Goal: Task Accomplishment & Management: Use online tool/utility

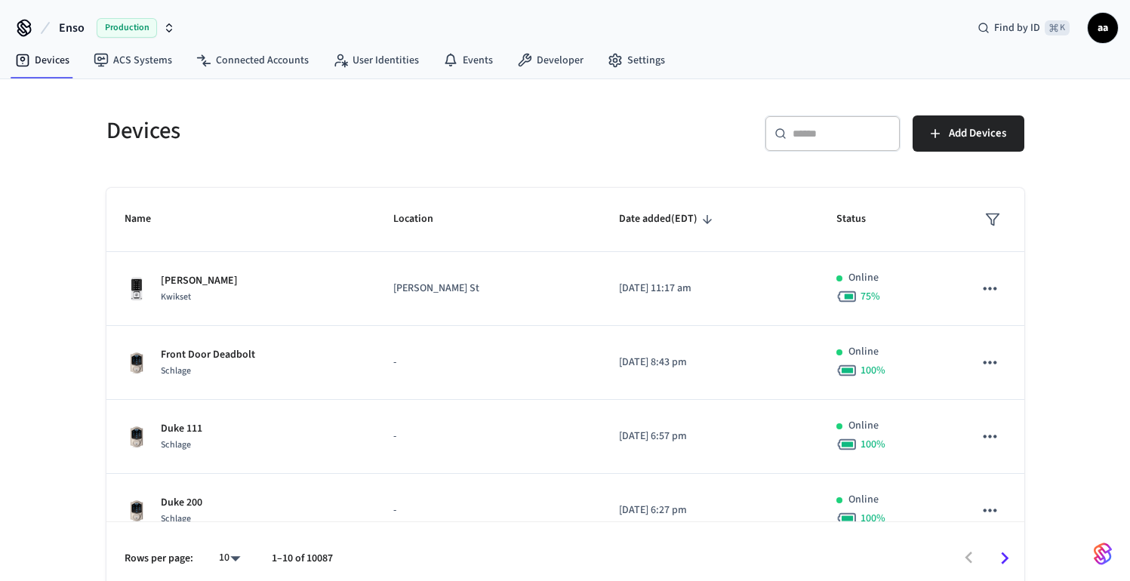
click at [848, 127] on input "text" at bounding box center [842, 133] width 98 height 15
paste input "**********"
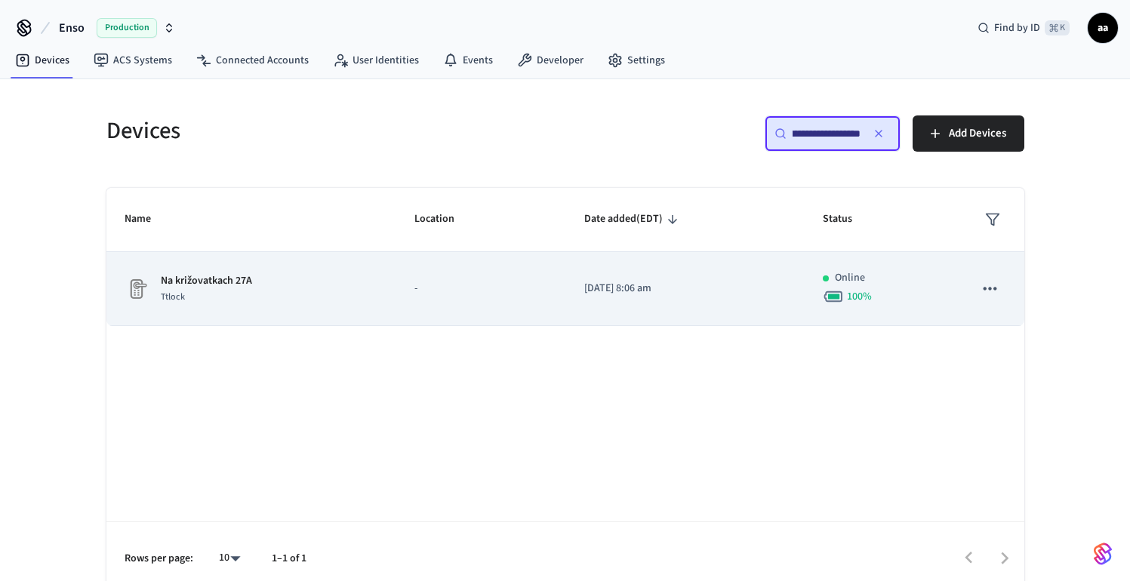
type input "**********"
click at [513, 300] on td "-" at bounding box center [481, 289] width 170 height 74
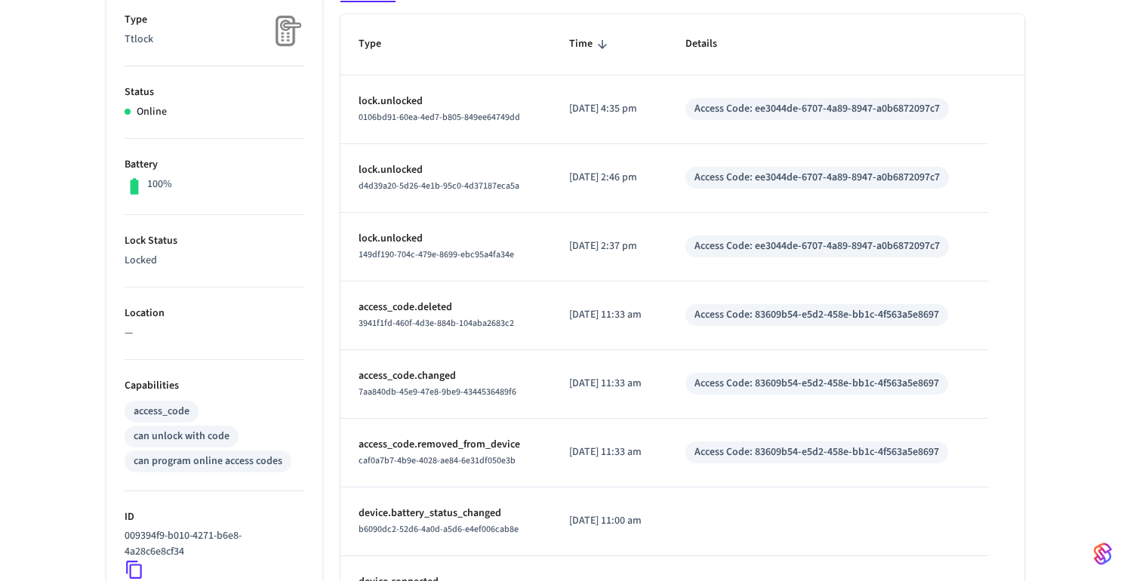
scroll to position [184, 0]
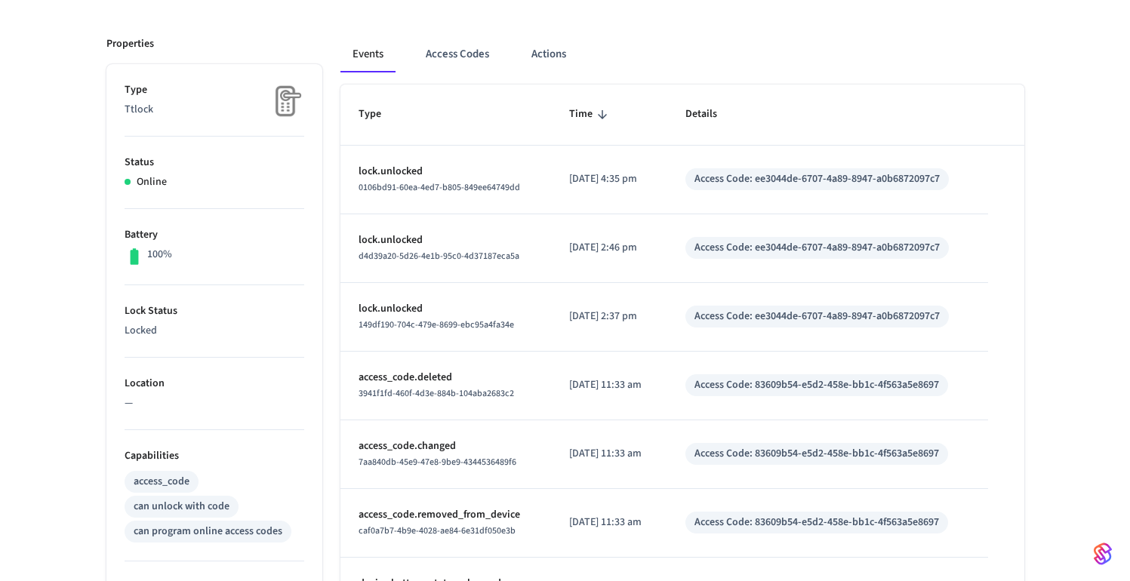
click at [183, 539] on div "can program online access codes" at bounding box center [208, 532] width 149 height 16
click at [179, 535] on div "can program online access codes" at bounding box center [208, 532] width 149 height 16
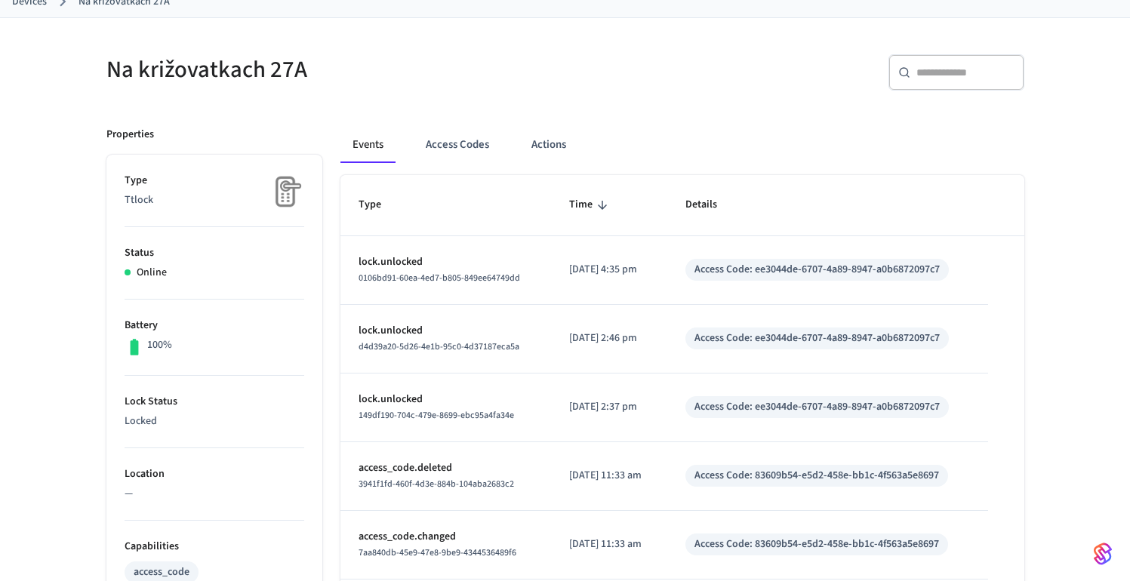
scroll to position [0, 0]
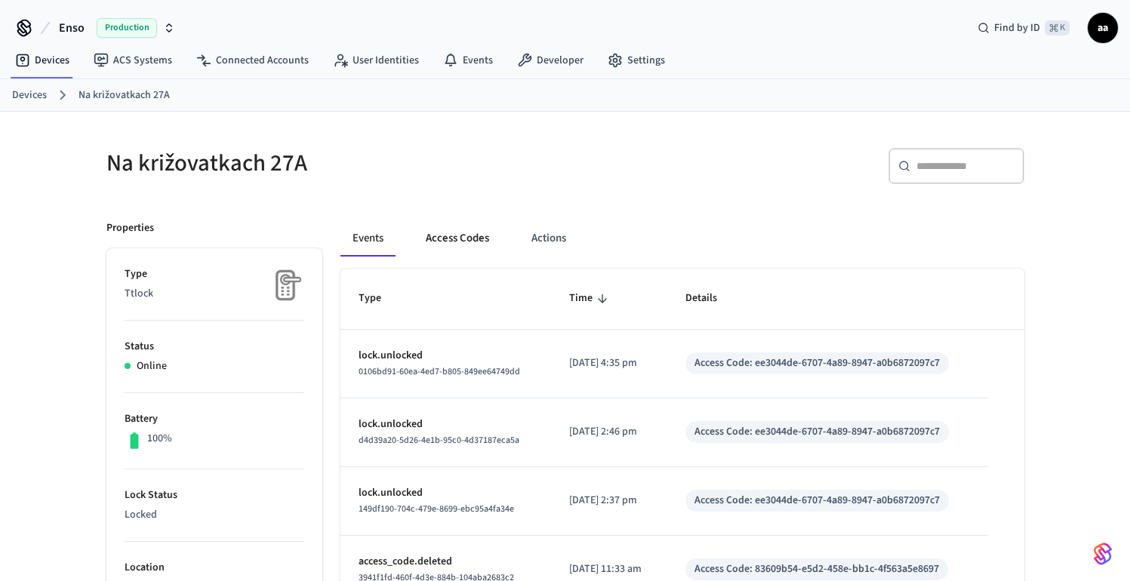
click at [463, 224] on button "Access Codes" at bounding box center [458, 238] width 88 height 36
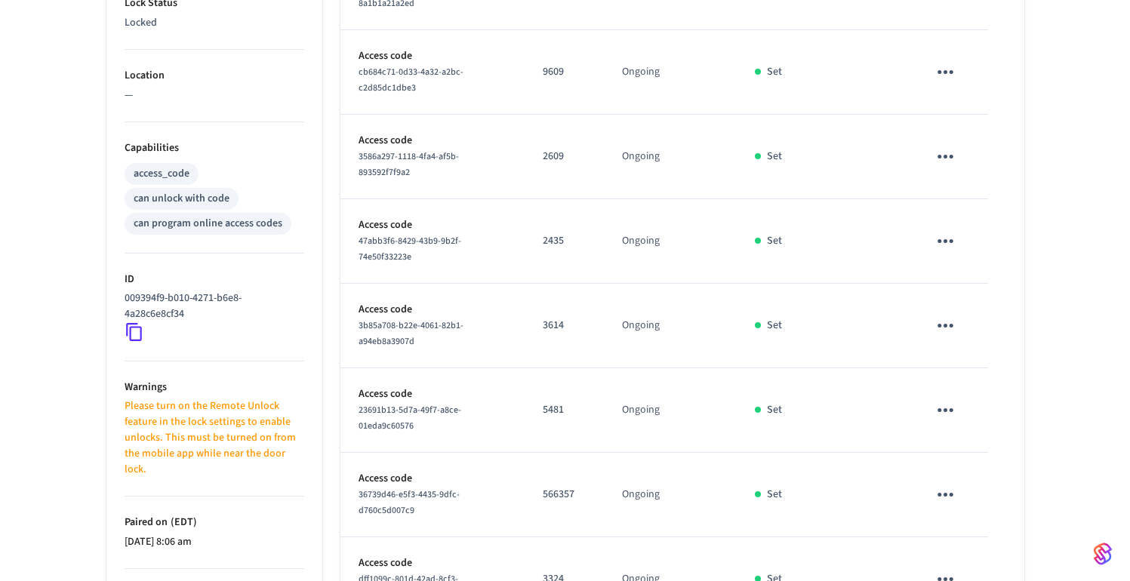
scroll to position [667, 0]
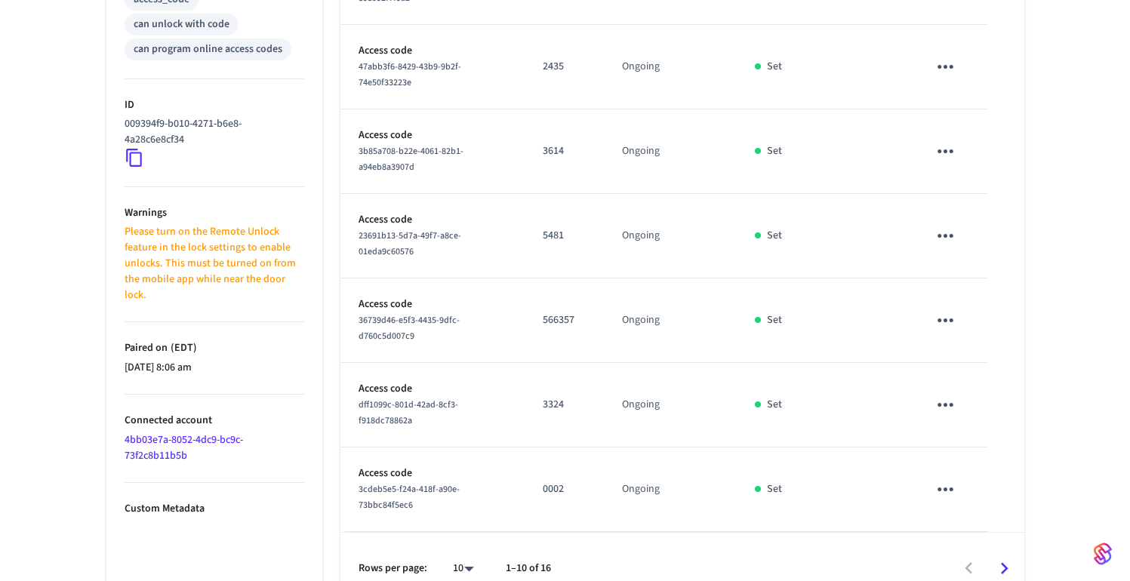
click at [140, 156] on icon at bounding box center [134, 158] width 16 height 18
